Goal: Task Accomplishment & Management: Use online tool/utility

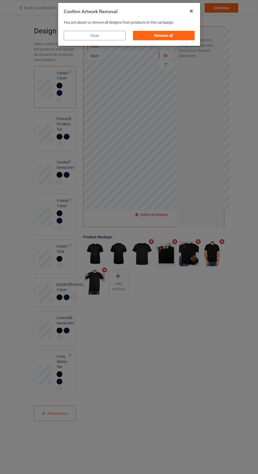
click at [167, 36] on div "Remove all" at bounding box center [164, 35] width 62 height 9
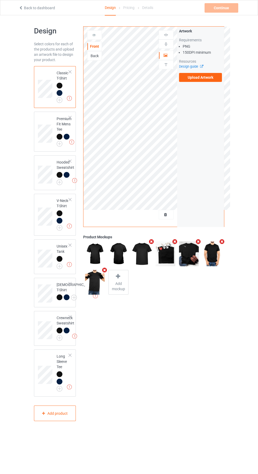
click at [208, 81] on label "Upload Artwork" at bounding box center [200, 77] width 43 height 9
click at [0, 0] on input "Upload Artwork" at bounding box center [0, 0] width 0 height 0
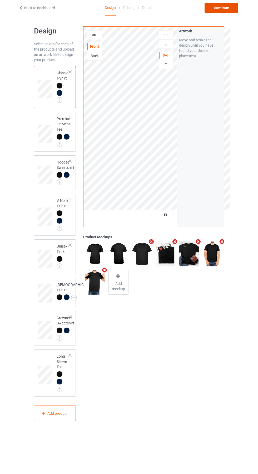
click at [225, 12] on div "Continue" at bounding box center [222, 7] width 34 height 9
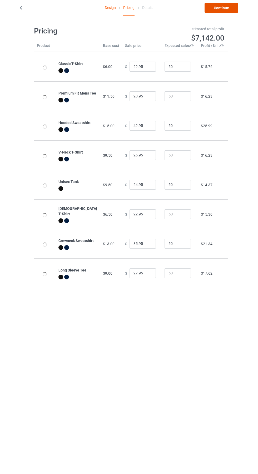
click at [228, 8] on link "Continue" at bounding box center [222, 7] width 34 height 9
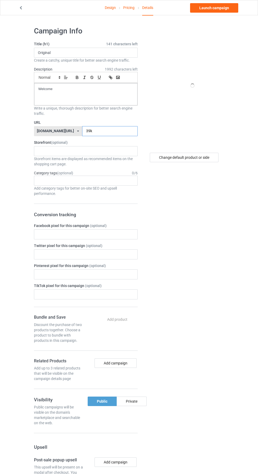
click at [105, 132] on input "39k" at bounding box center [110, 131] width 56 height 10
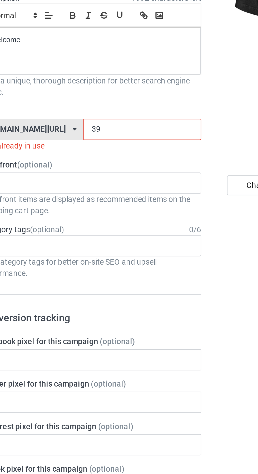
type input "3"
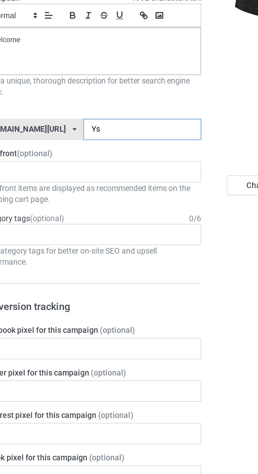
type input "Ysl"
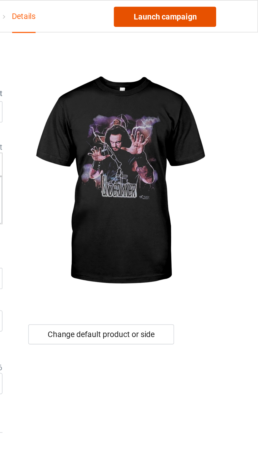
click at [223, 9] on link "Launch campaign" at bounding box center [214, 7] width 48 height 9
